Goal: Task Accomplishment & Management: Manage account settings

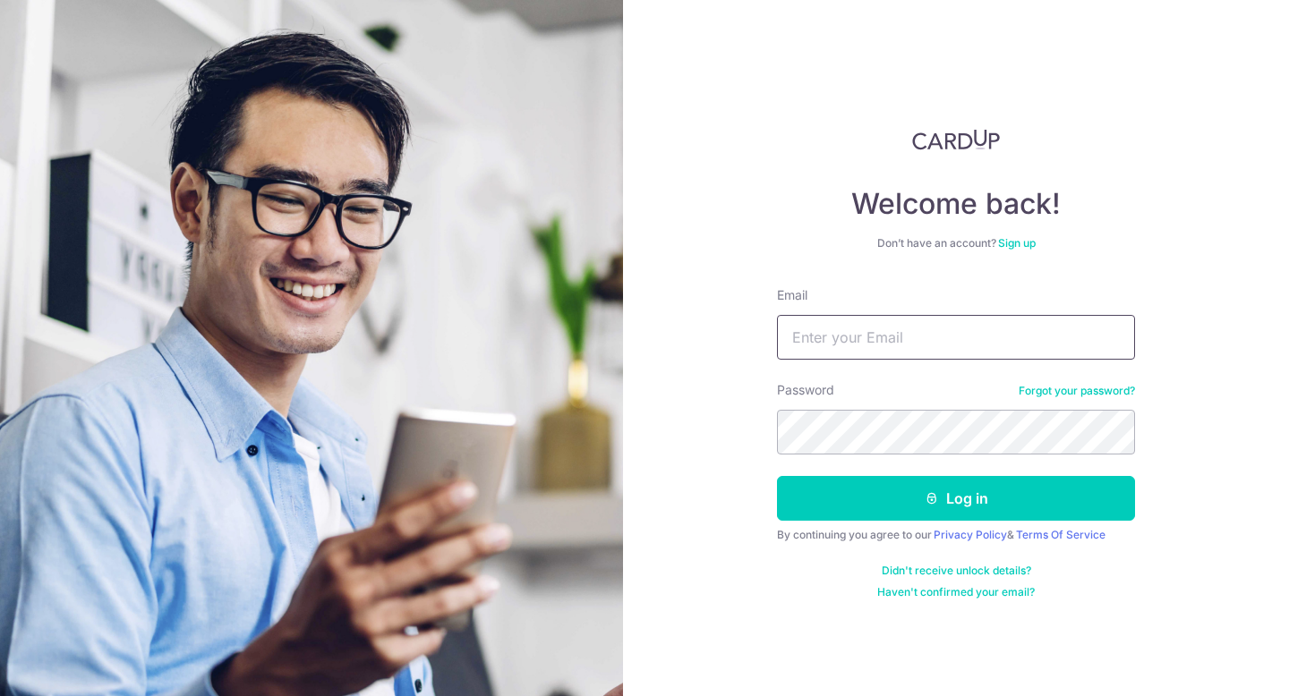
click at [896, 336] on input "Email" at bounding box center [956, 337] width 358 height 45
type input "ibasingapore09@gmail.com"
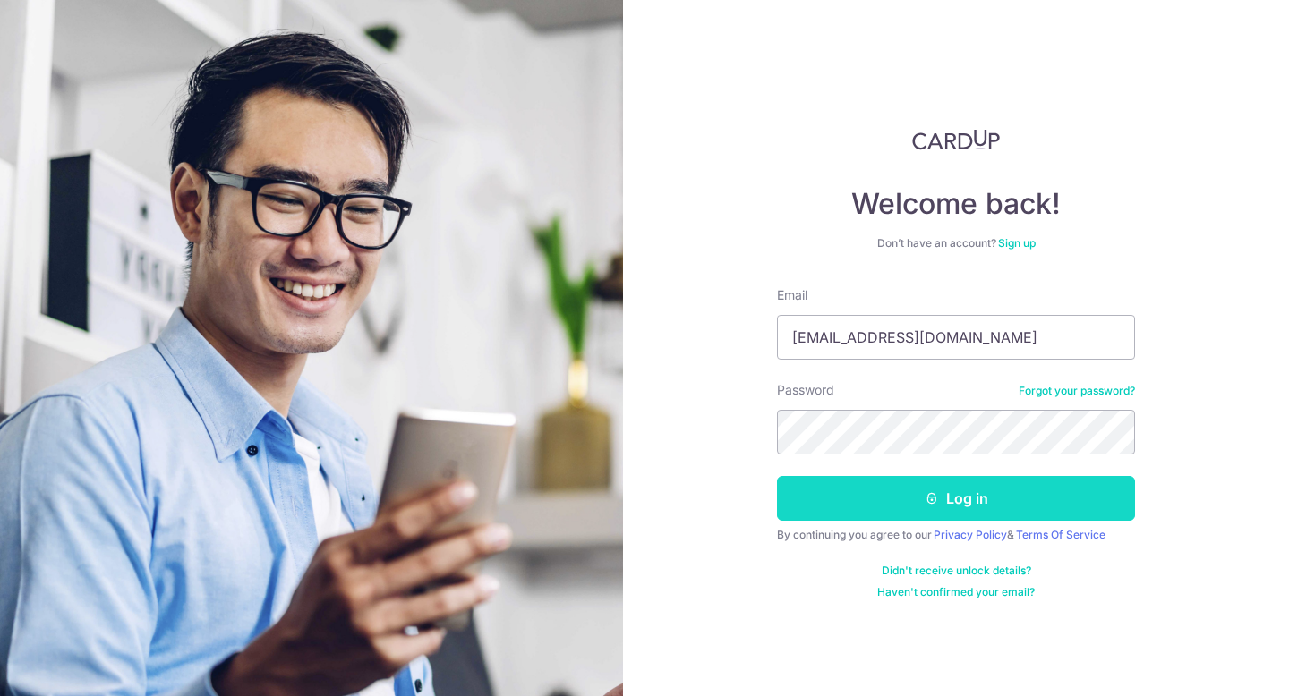
click at [1000, 500] on button "Log in" at bounding box center [956, 498] width 358 height 45
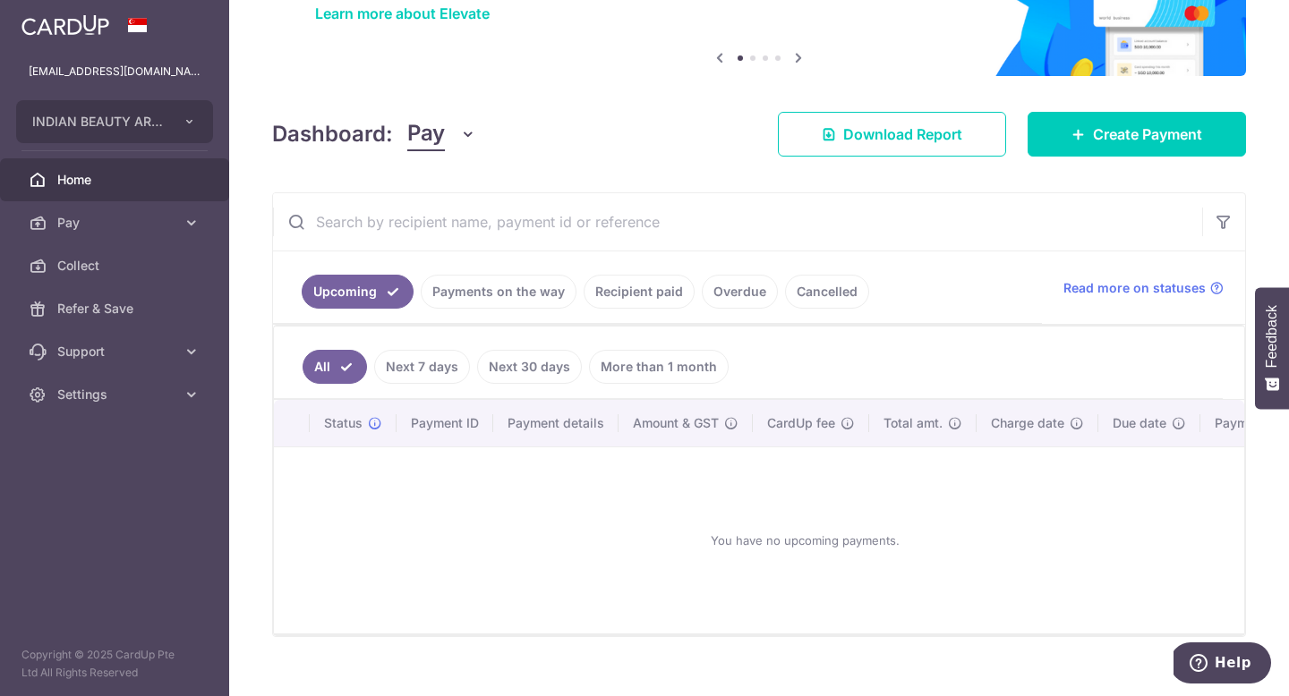
scroll to position [170, 0]
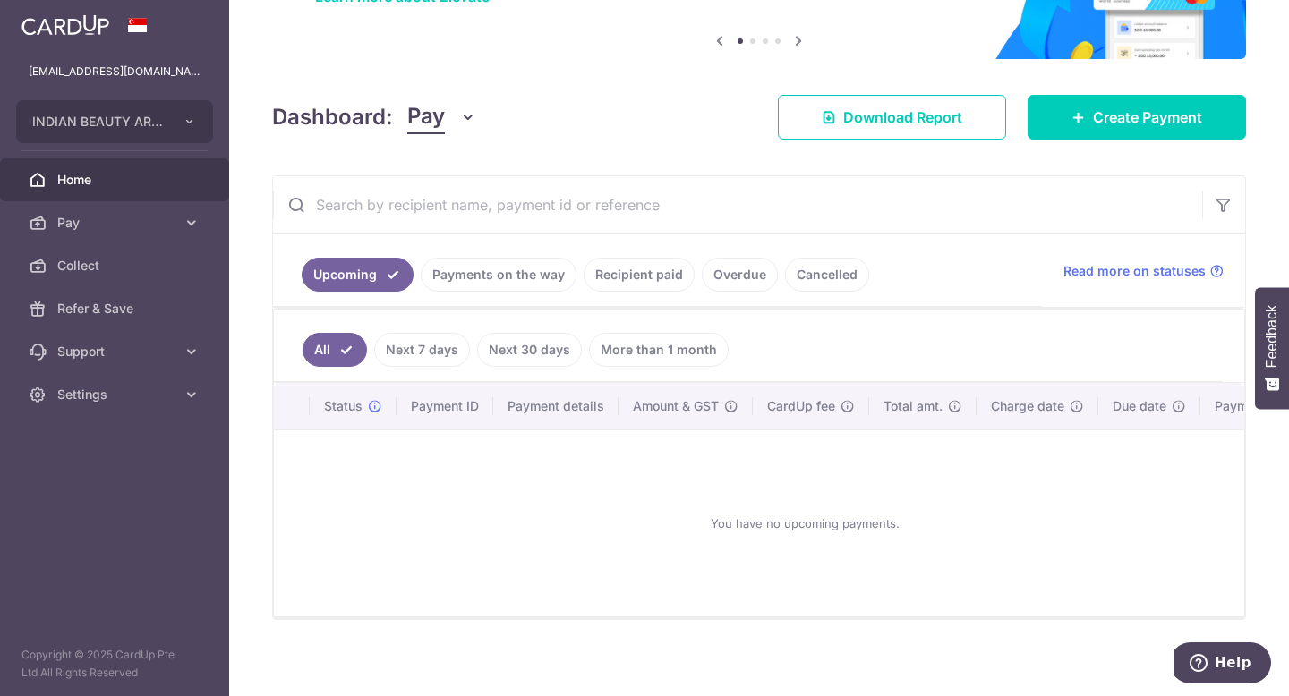
click at [480, 272] on link "Payments on the way" at bounding box center [499, 275] width 156 height 34
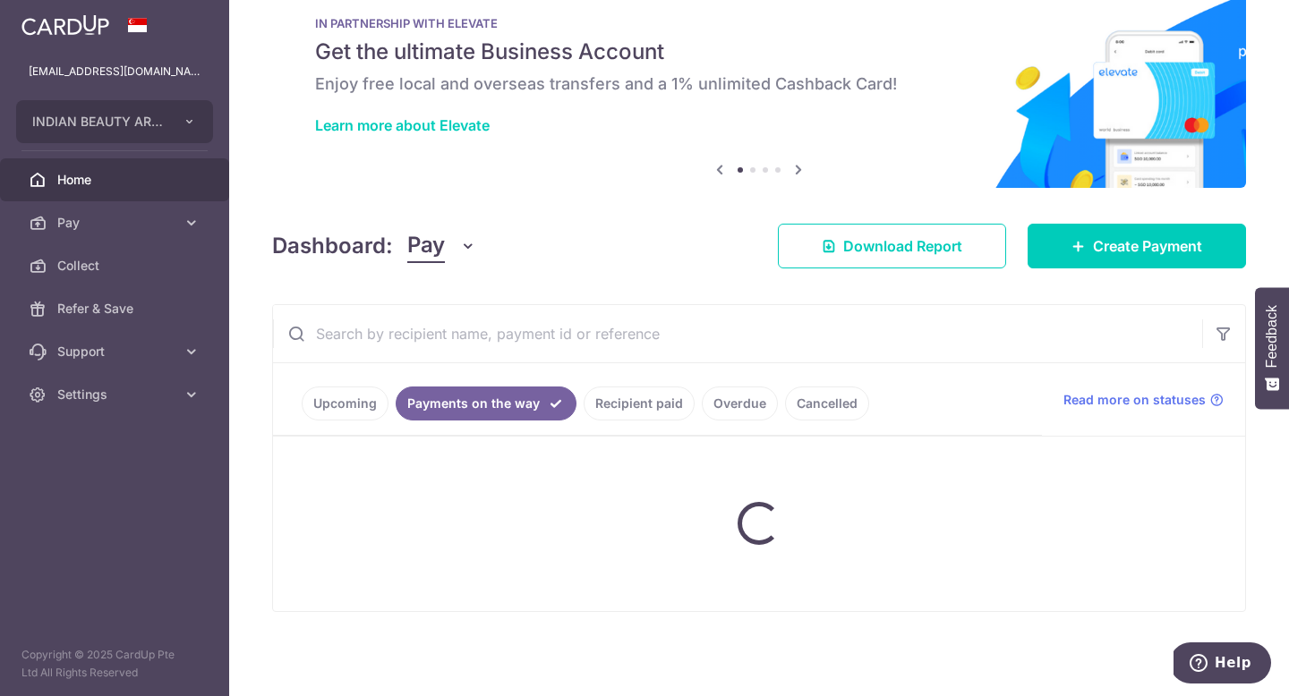
scroll to position [0, 0]
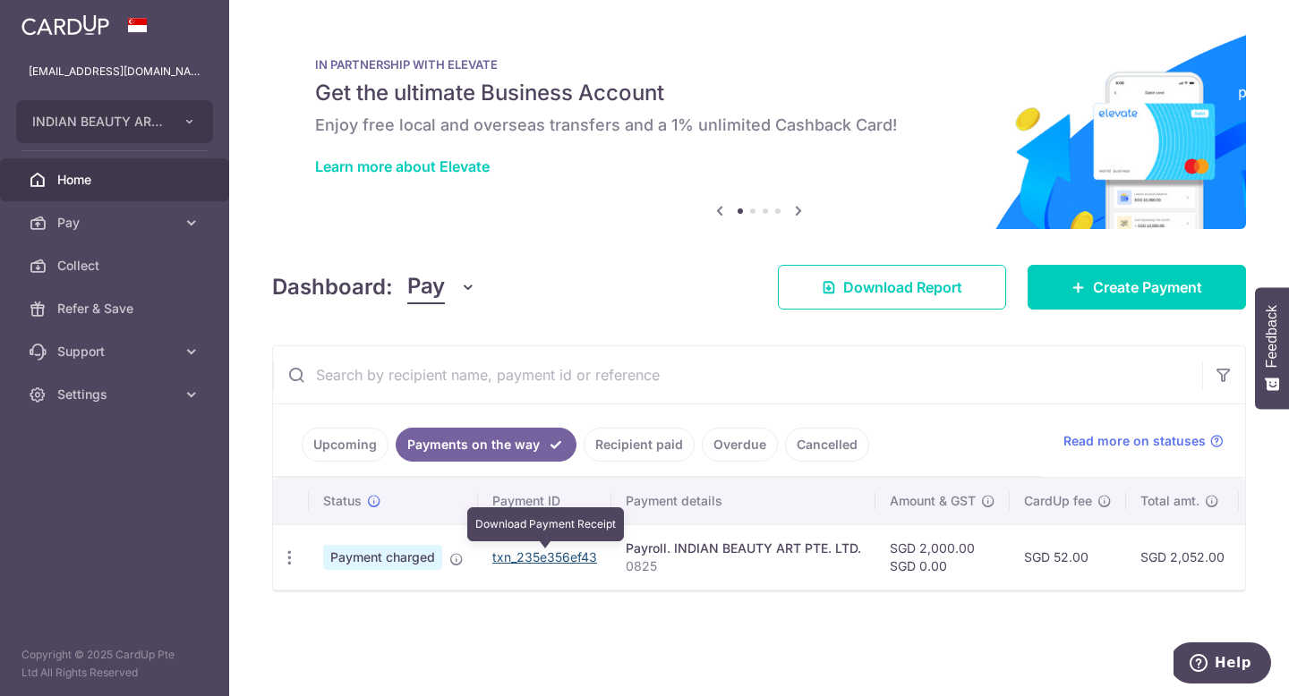
click at [547, 559] on link "txn_235e356ef43" at bounding box center [544, 557] width 105 height 15
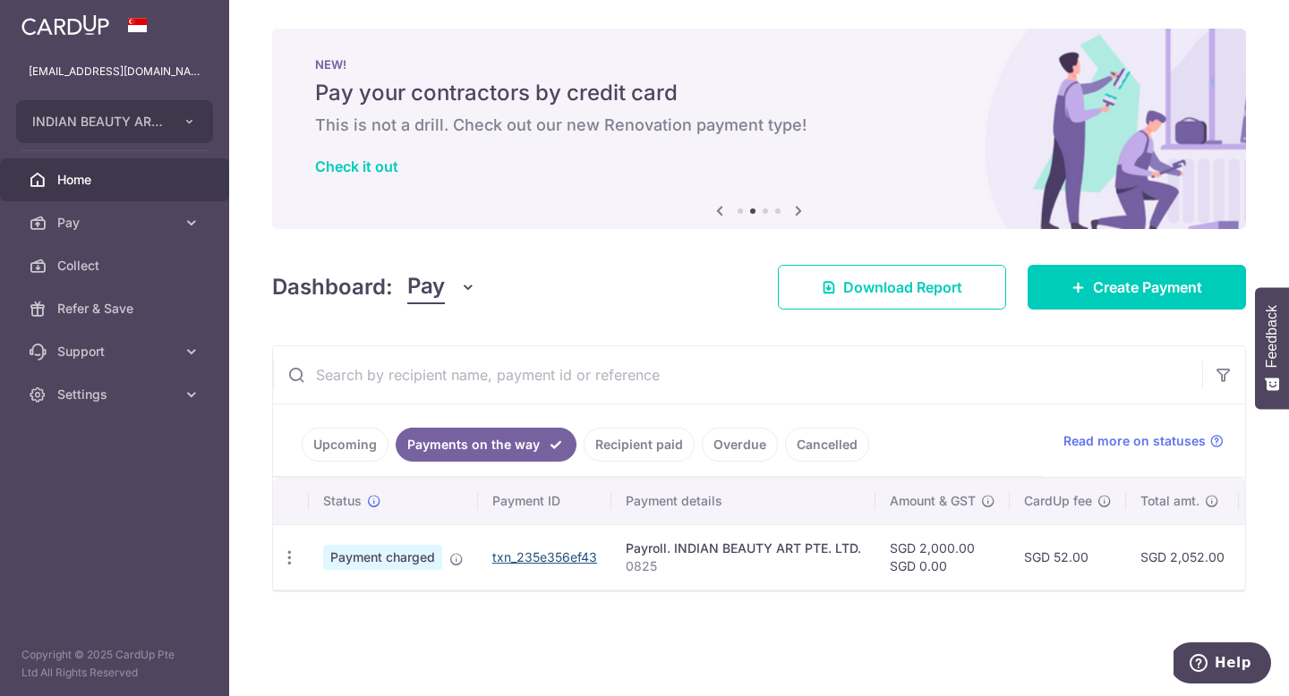
click at [794, 61] on p "NEW!" at bounding box center [759, 64] width 888 height 14
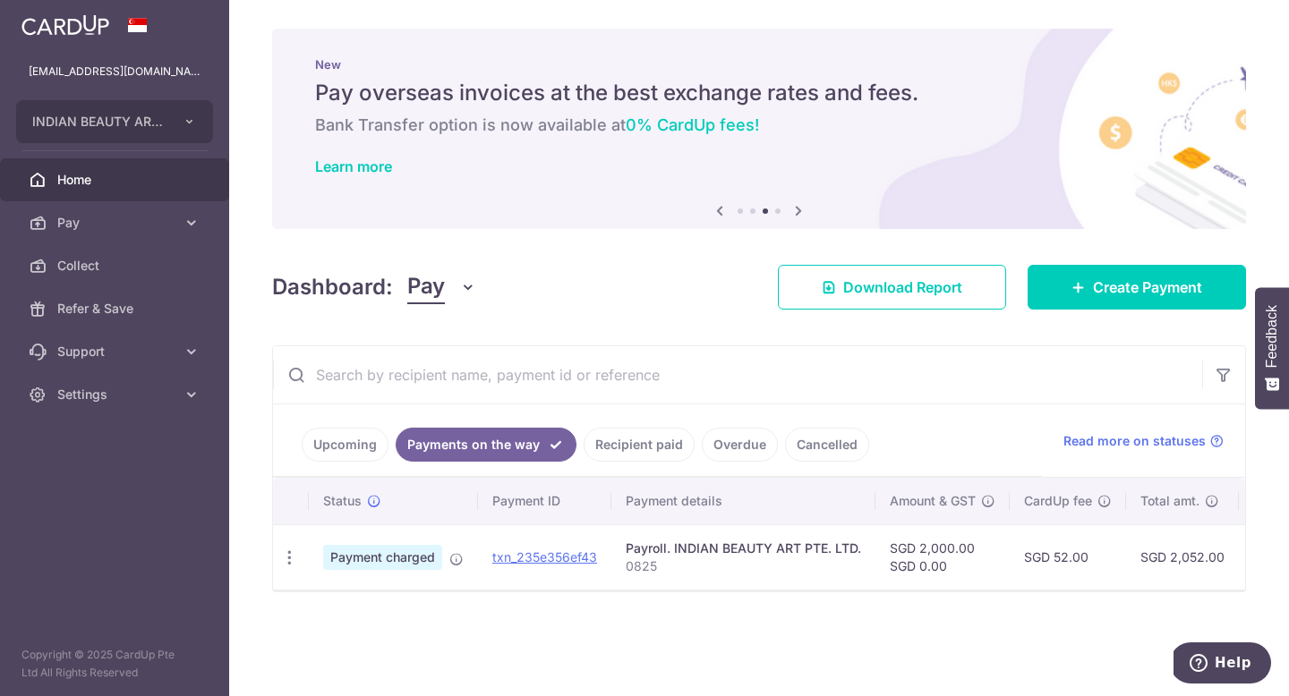
click at [621, 445] on link "Recipient paid" at bounding box center [639, 445] width 111 height 34
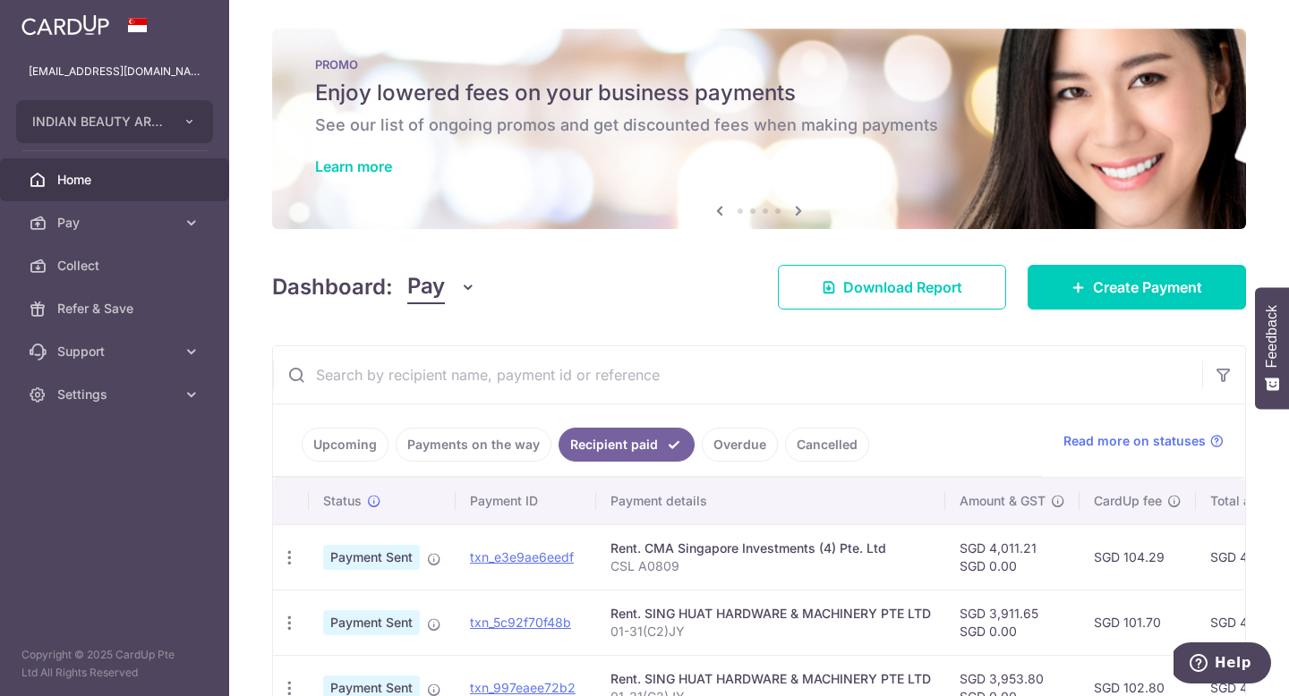
click at [422, 448] on link "Payments on the way" at bounding box center [474, 445] width 156 height 34
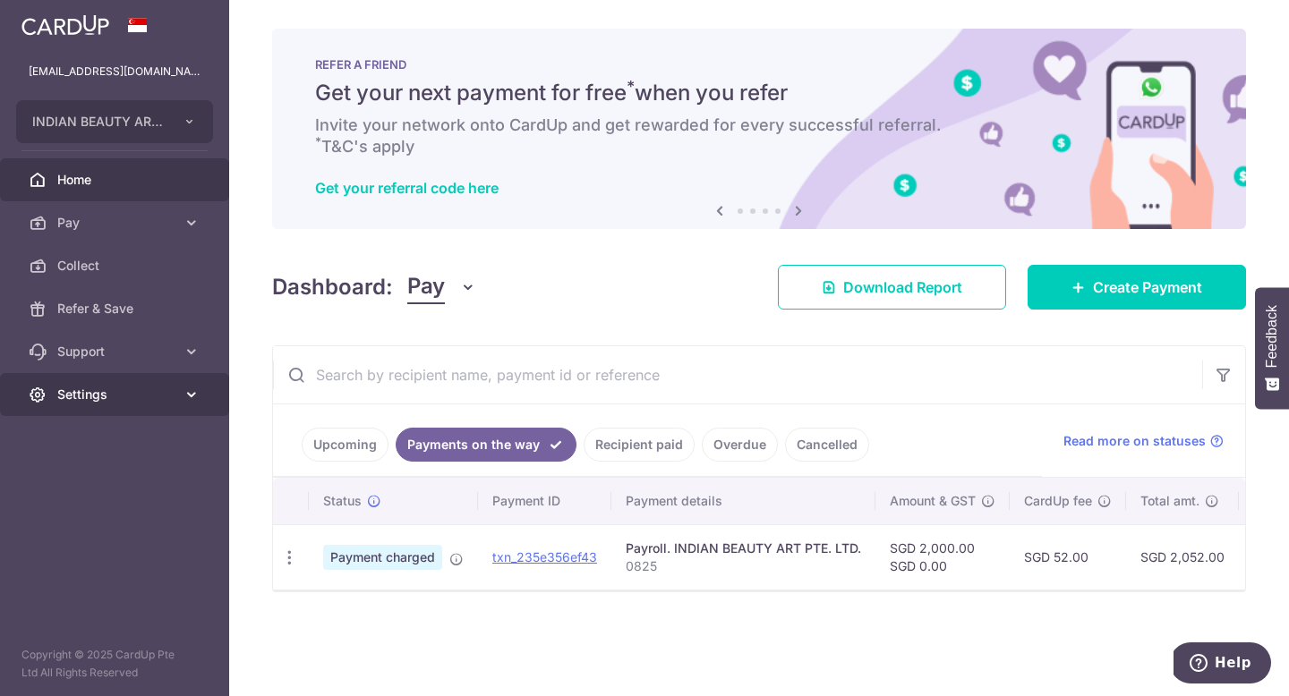
click at [143, 403] on span "Settings" at bounding box center [116, 395] width 118 height 18
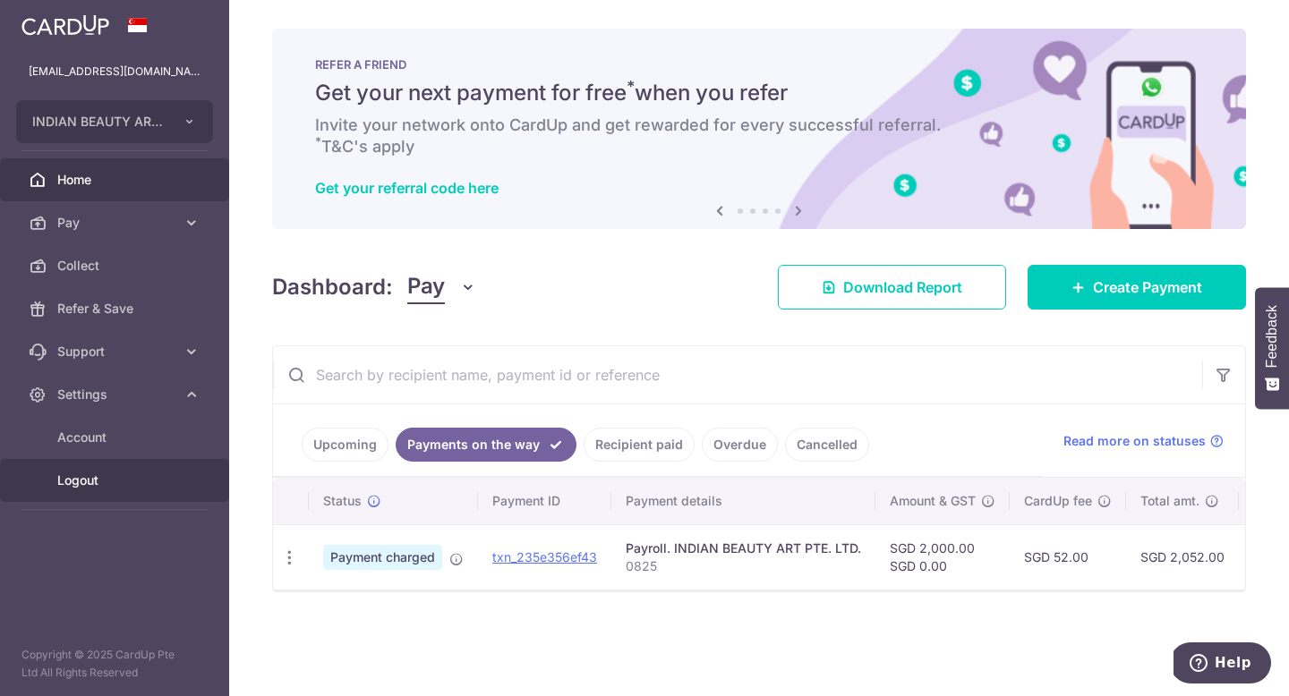
click at [132, 479] on span "Logout" at bounding box center [116, 481] width 118 height 18
